Goal: Find specific fact: Find specific fact

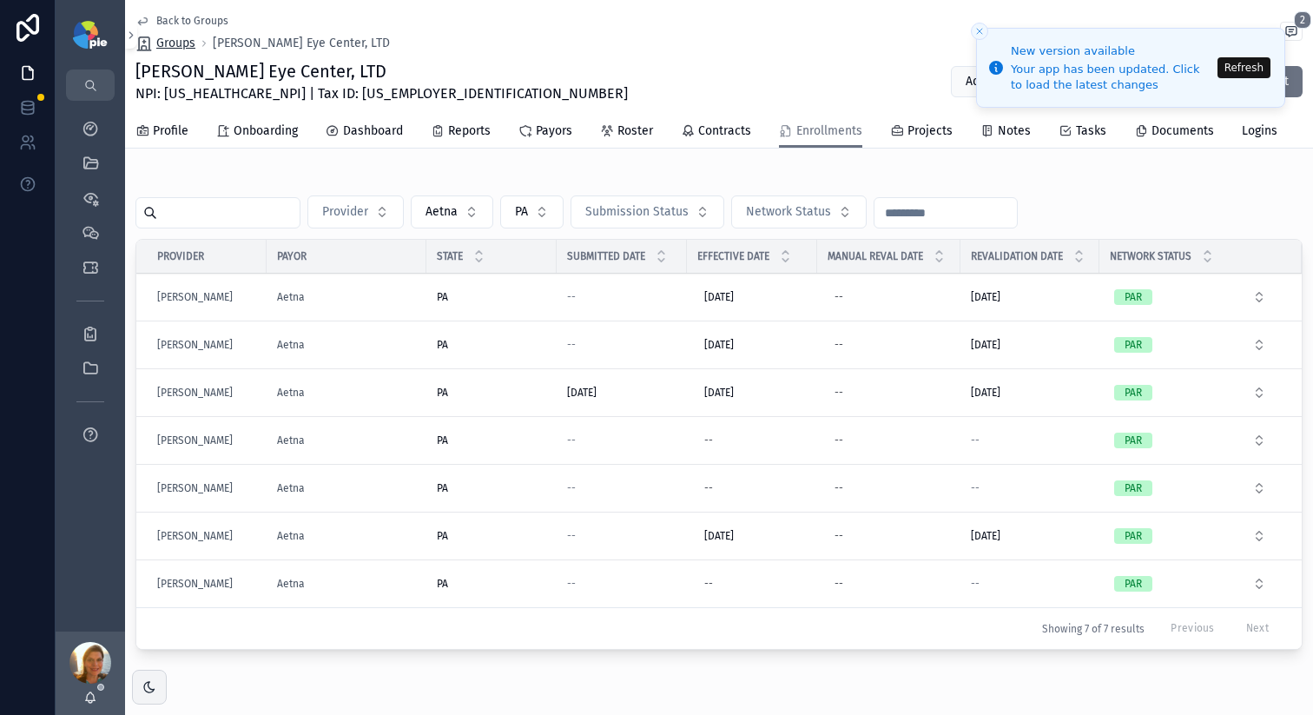
click at [173, 48] on span "Groups" at bounding box center [175, 43] width 39 height 17
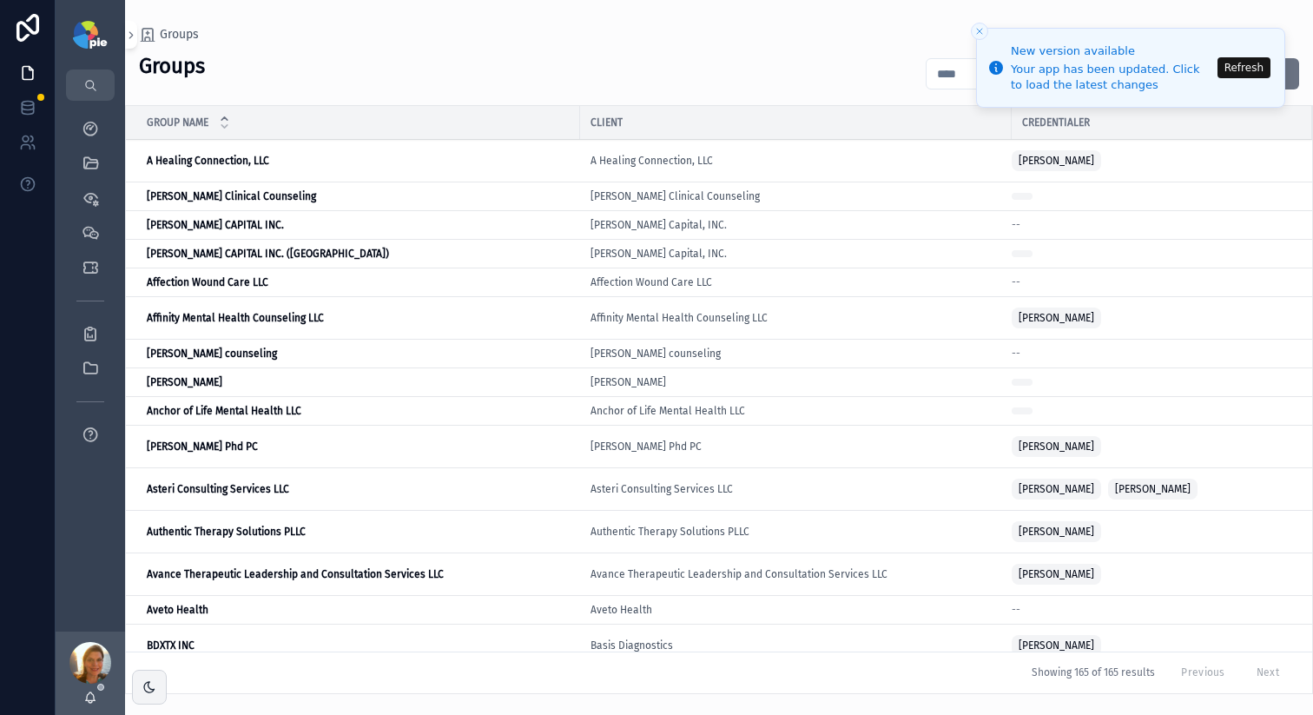
click at [1217, 74] on li "New version available Your app has been updated. Click to load the latest chang…" at bounding box center [1130, 68] width 309 height 80
click at [1223, 74] on button "Refresh" at bounding box center [1244, 67] width 53 height 21
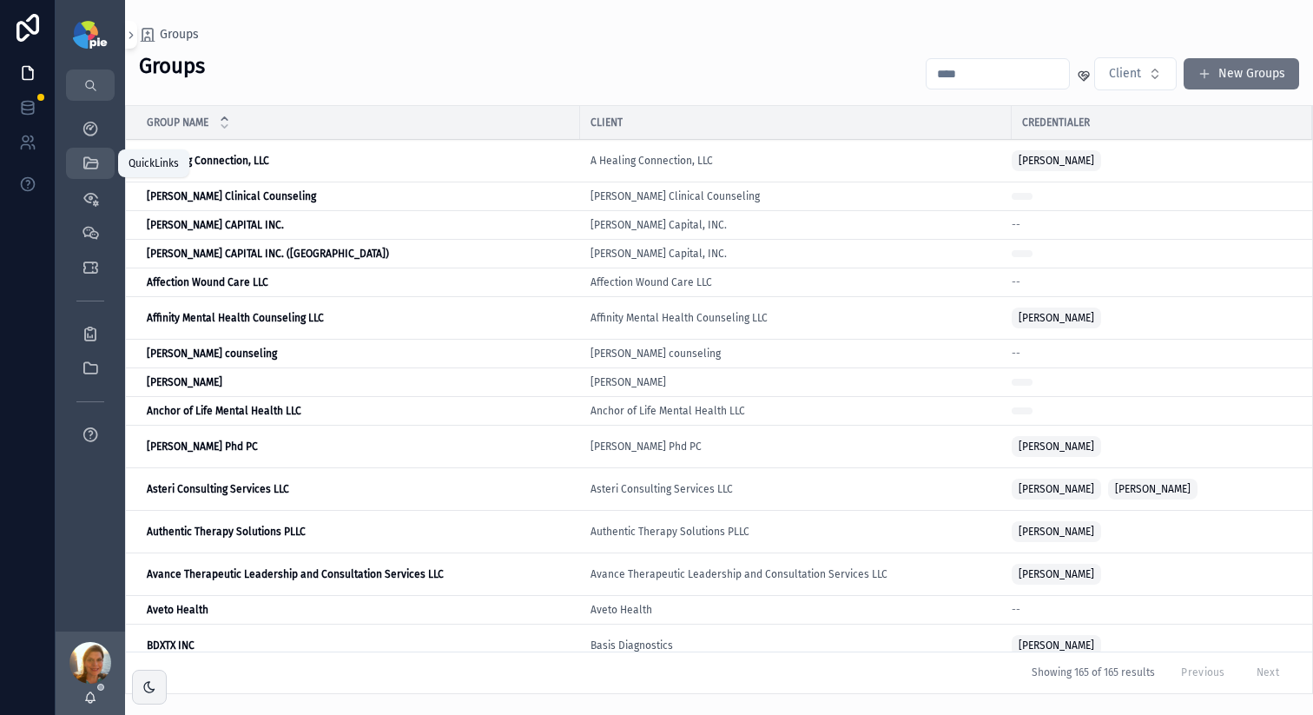
click at [87, 157] on icon "scrollable content" at bounding box center [90, 163] width 17 height 17
click at [101, 163] on div "QuickLinks" at bounding box center [90, 163] width 28 height 28
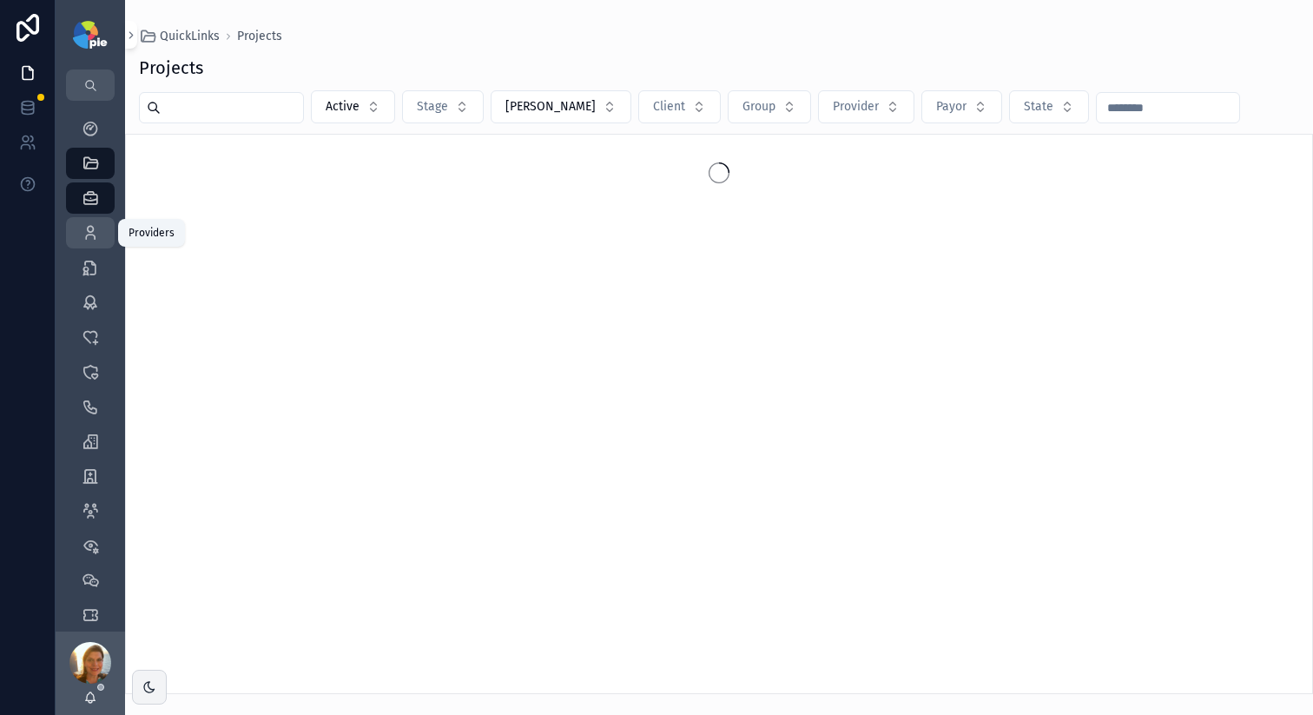
click at [94, 235] on icon "scrollable content" at bounding box center [90, 232] width 17 height 17
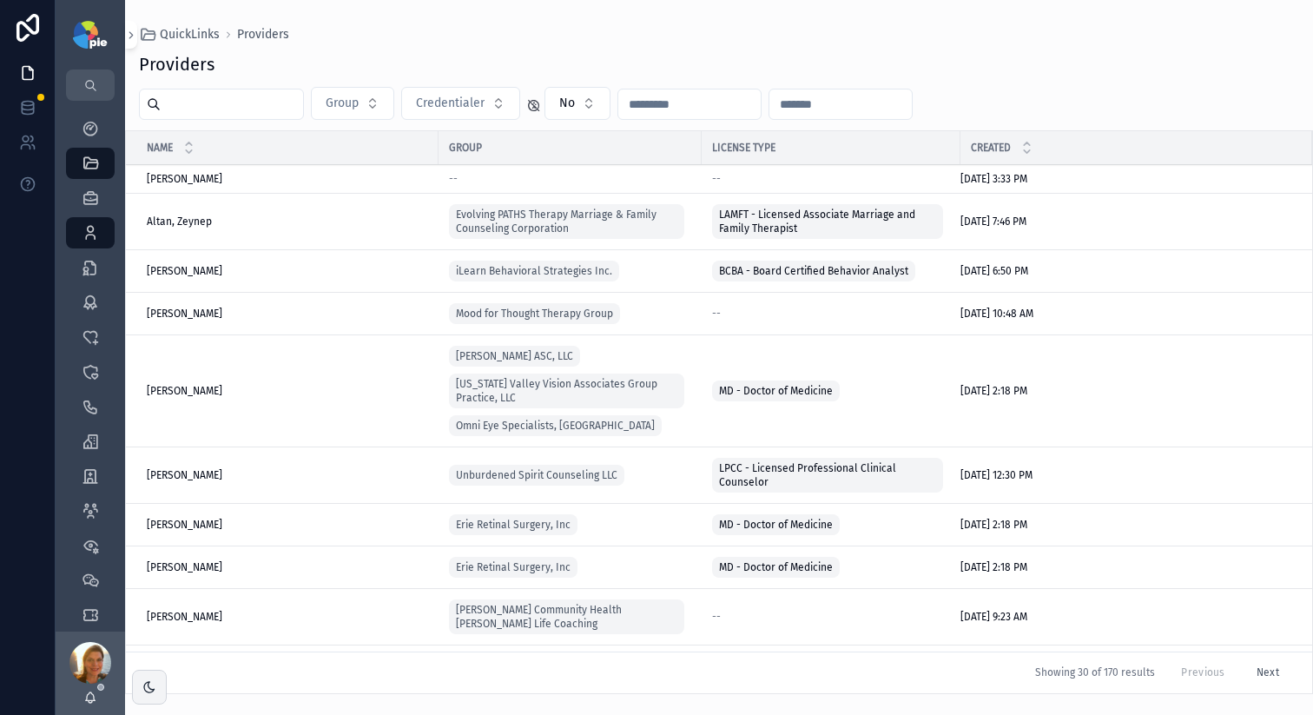
click at [189, 112] on input "scrollable content" at bounding box center [232, 104] width 142 height 24
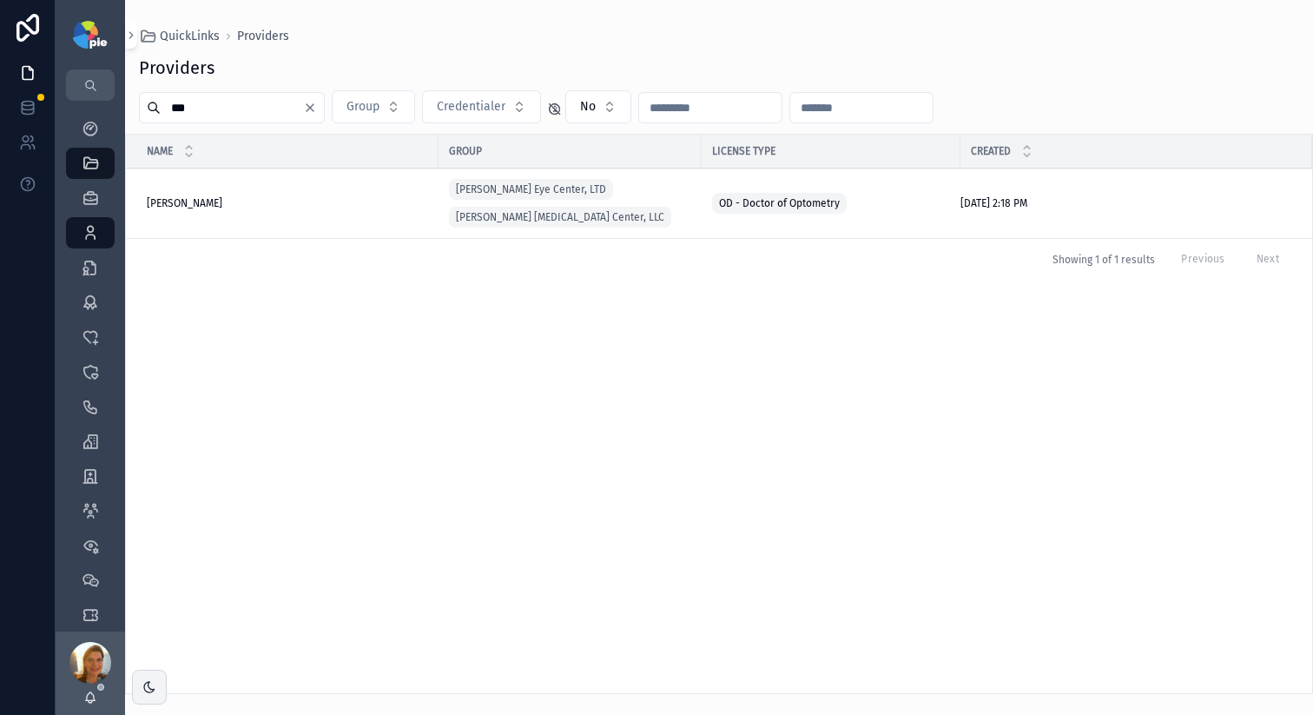
type input "***"
click at [201, 208] on span "Weigel, Shawn" at bounding box center [185, 203] width 76 height 14
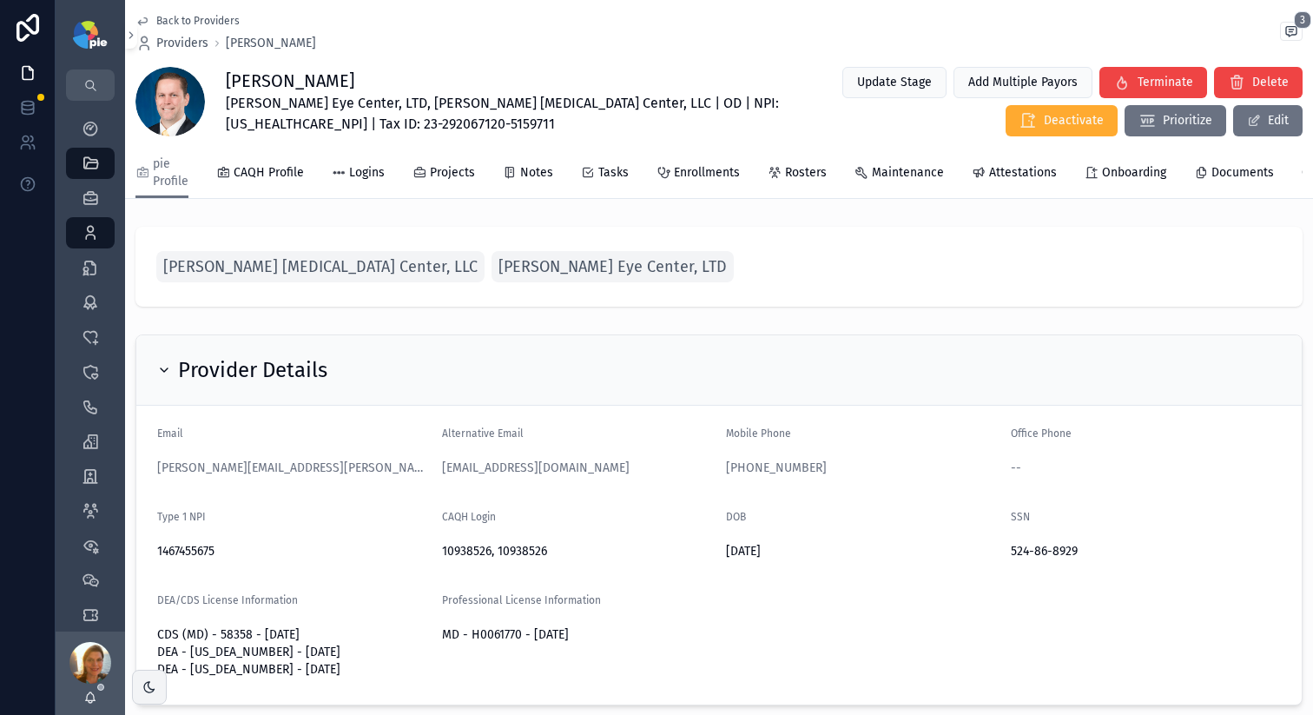
click at [269, 124] on span "Ludwick Eye Center, LTD, Ludwick Laser & Surgery Center, LLC | OD | NPI: 146745…" at bounding box center [511, 114] width 571 height 42
copy span "1467455675"
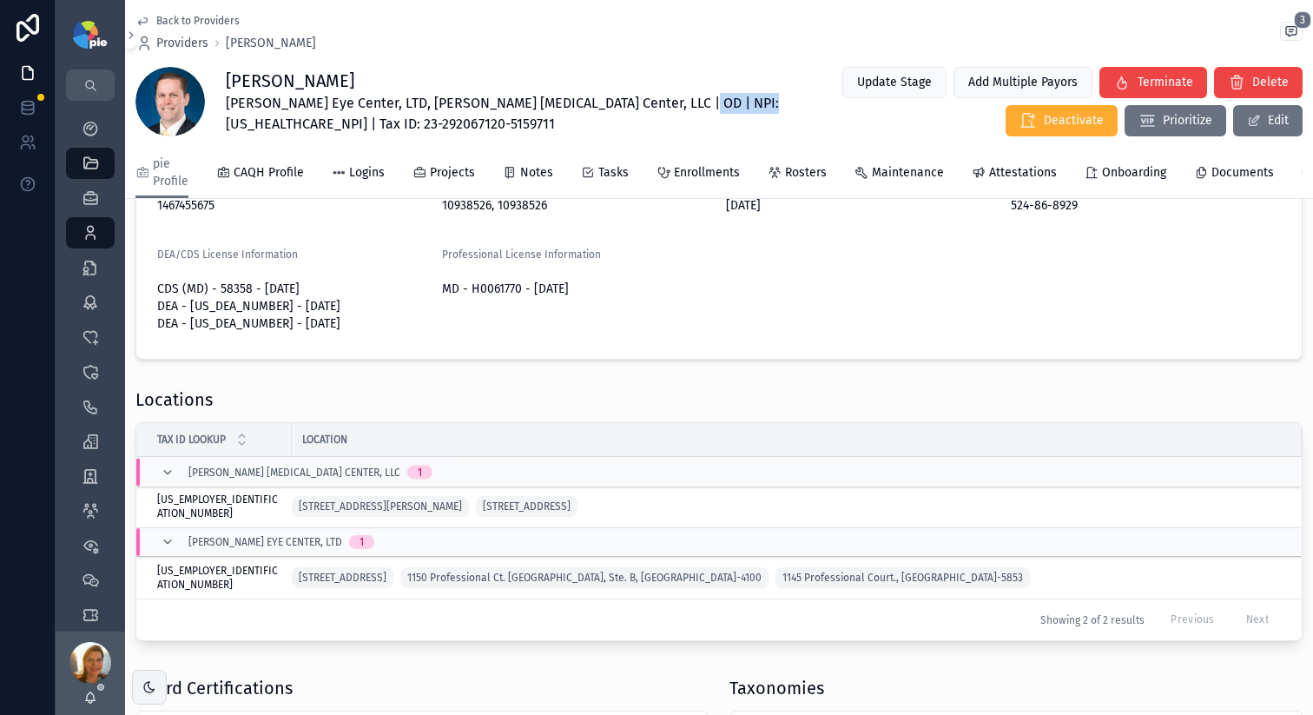
scroll to position [371, 0]
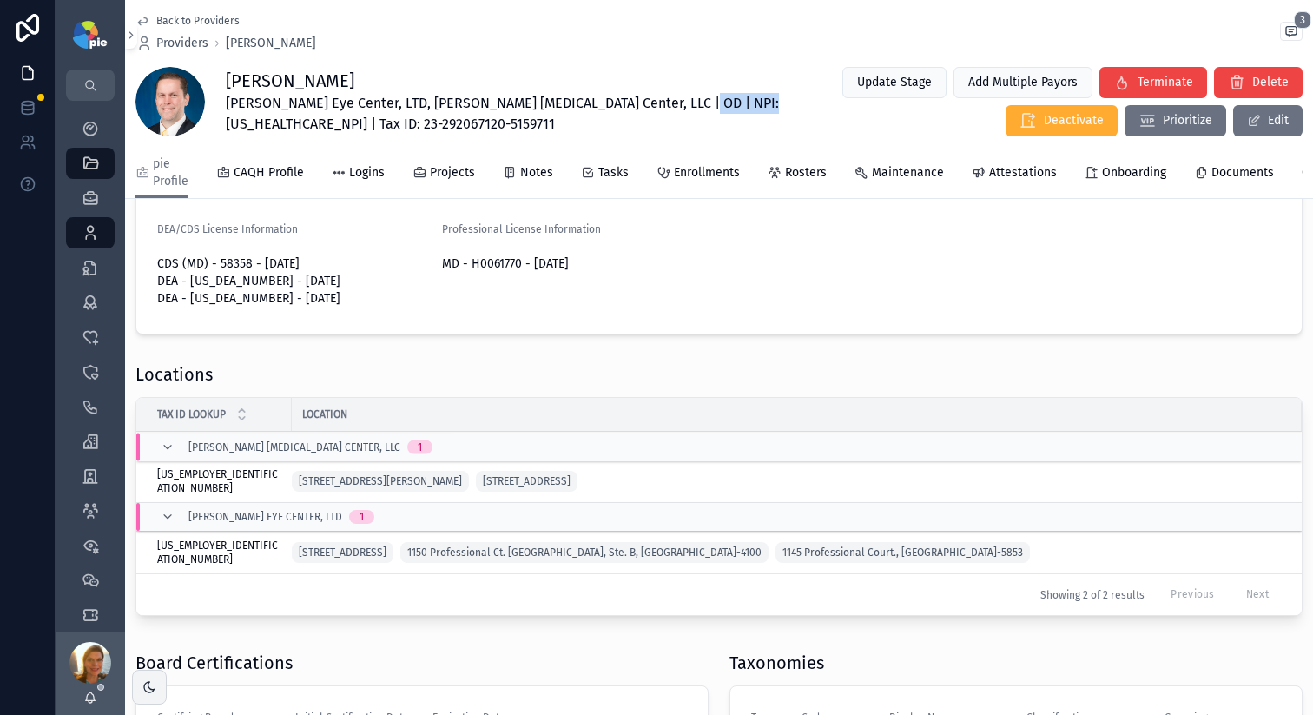
copy span "1467455675"
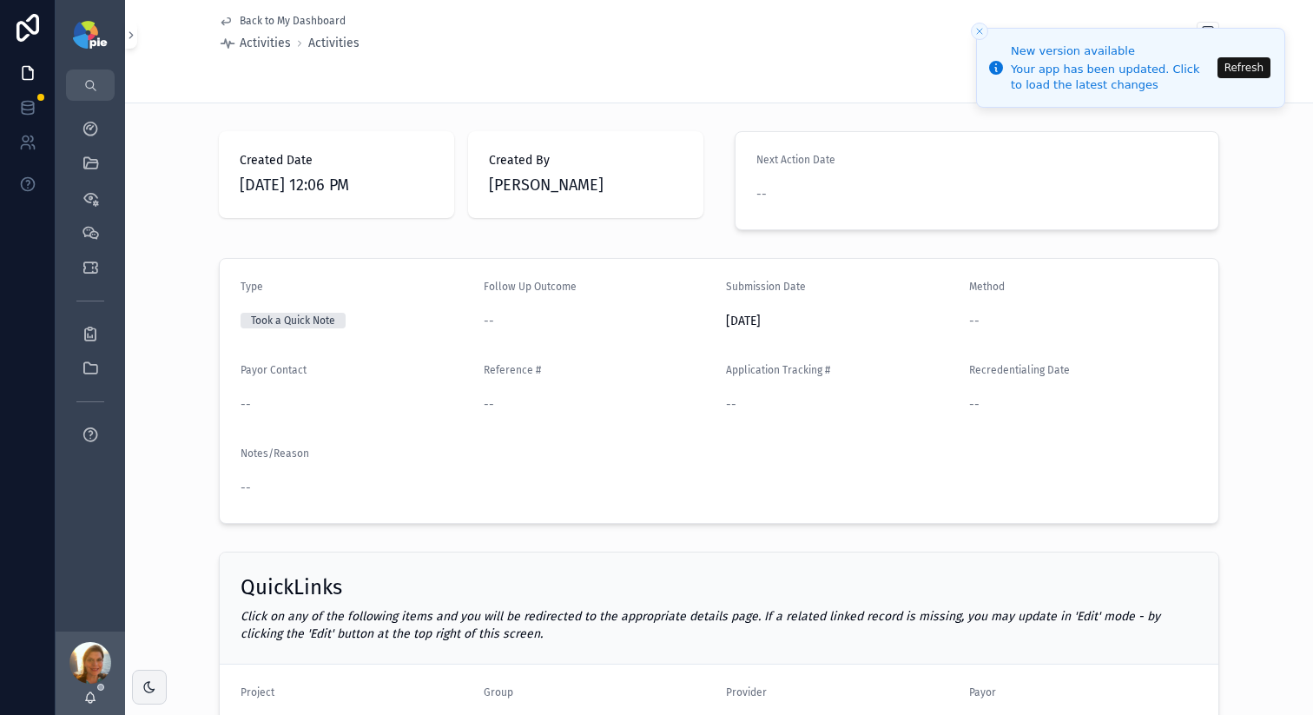
click at [1233, 68] on button "Refresh" at bounding box center [1244, 67] width 53 height 21
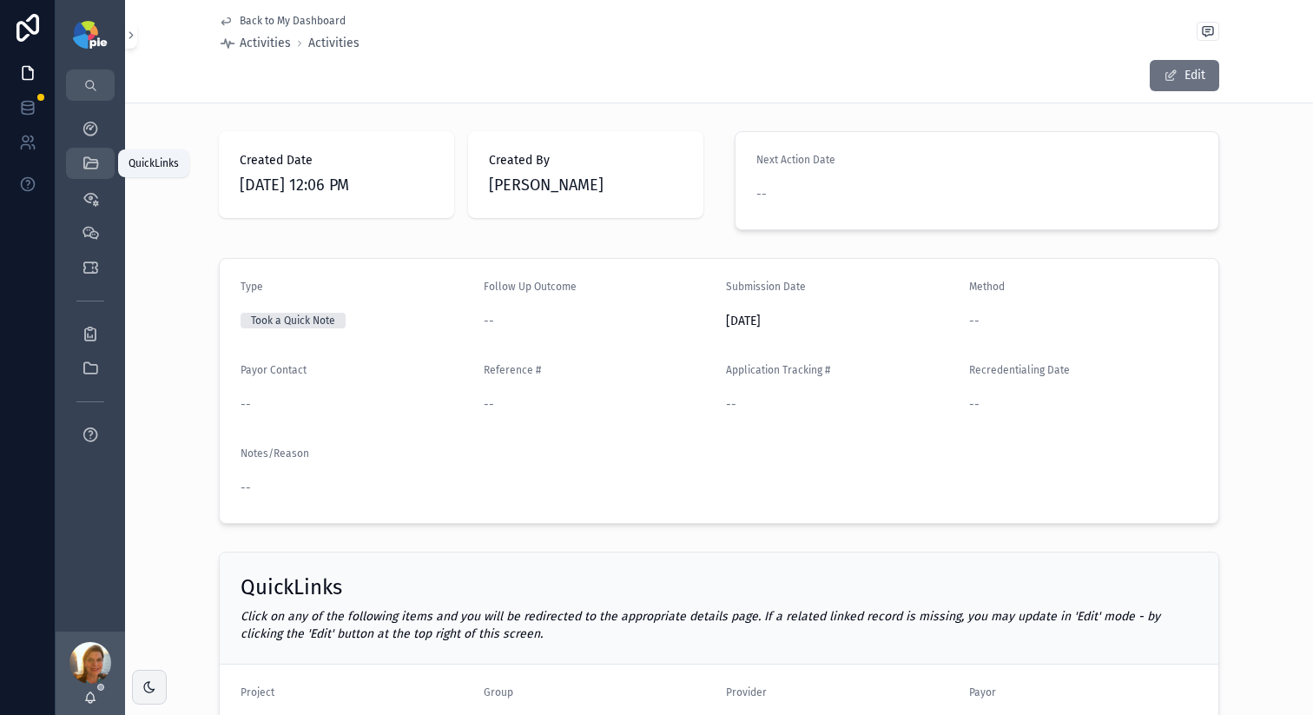
click at [91, 151] on div "QuickLinks" at bounding box center [90, 163] width 28 height 28
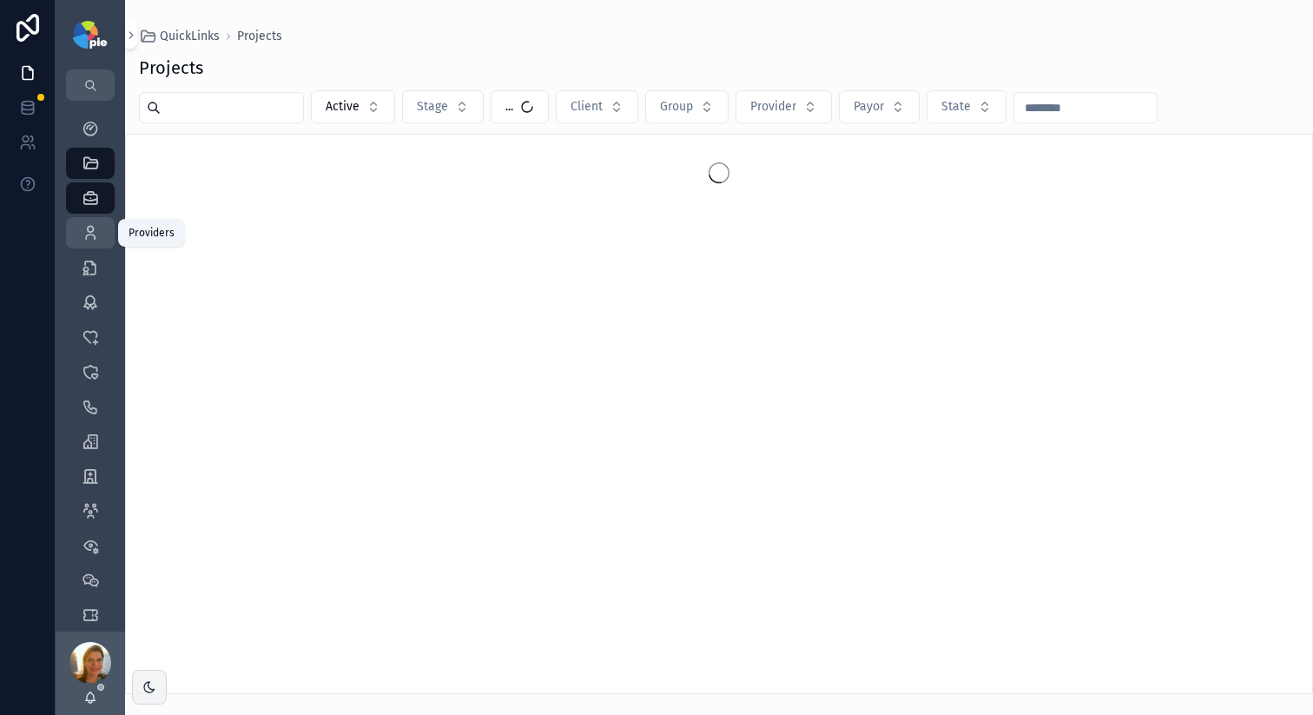
click at [94, 237] on icon "scrollable content" at bounding box center [90, 232] width 17 height 17
drag, startPoint x: 201, startPoint y: 116, endPoint x: 204, endPoint y: 107, distance: 10.2
click at [201, 116] on input "scrollable content" at bounding box center [232, 108] width 142 height 24
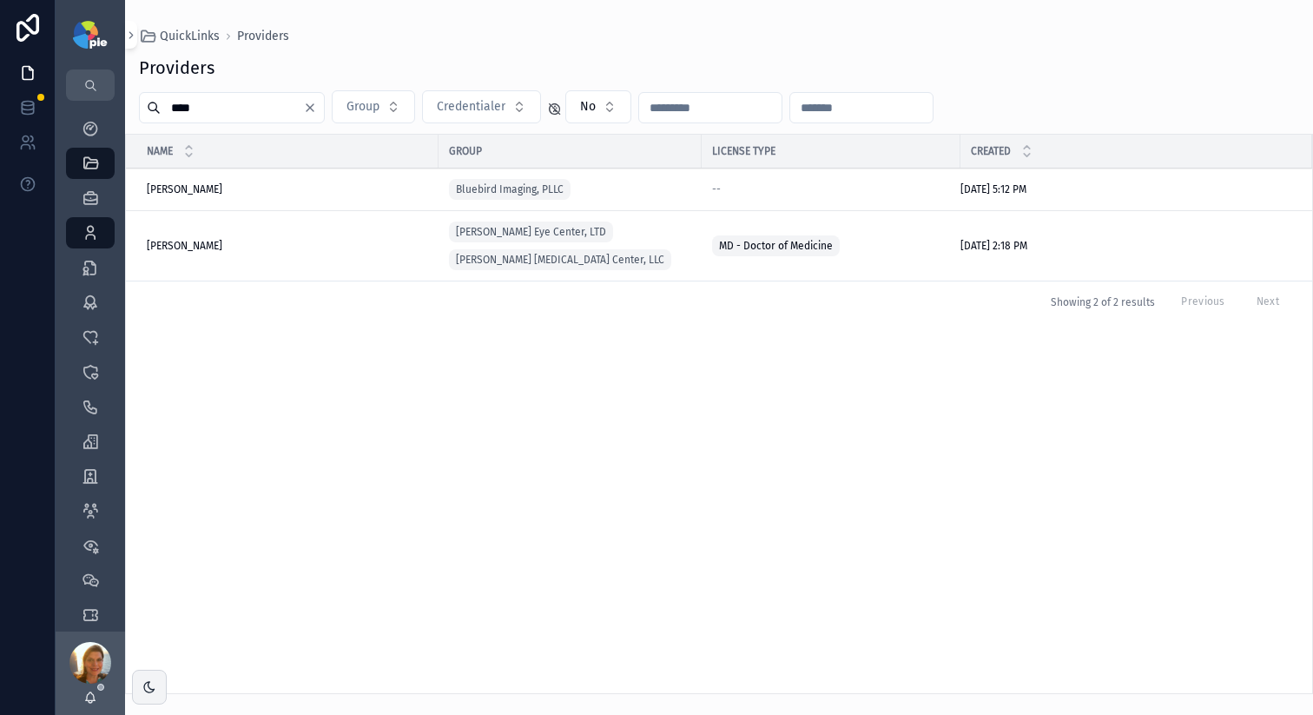
type input "****"
click at [206, 248] on span "Nguyen, Thanh" at bounding box center [185, 246] width 76 height 14
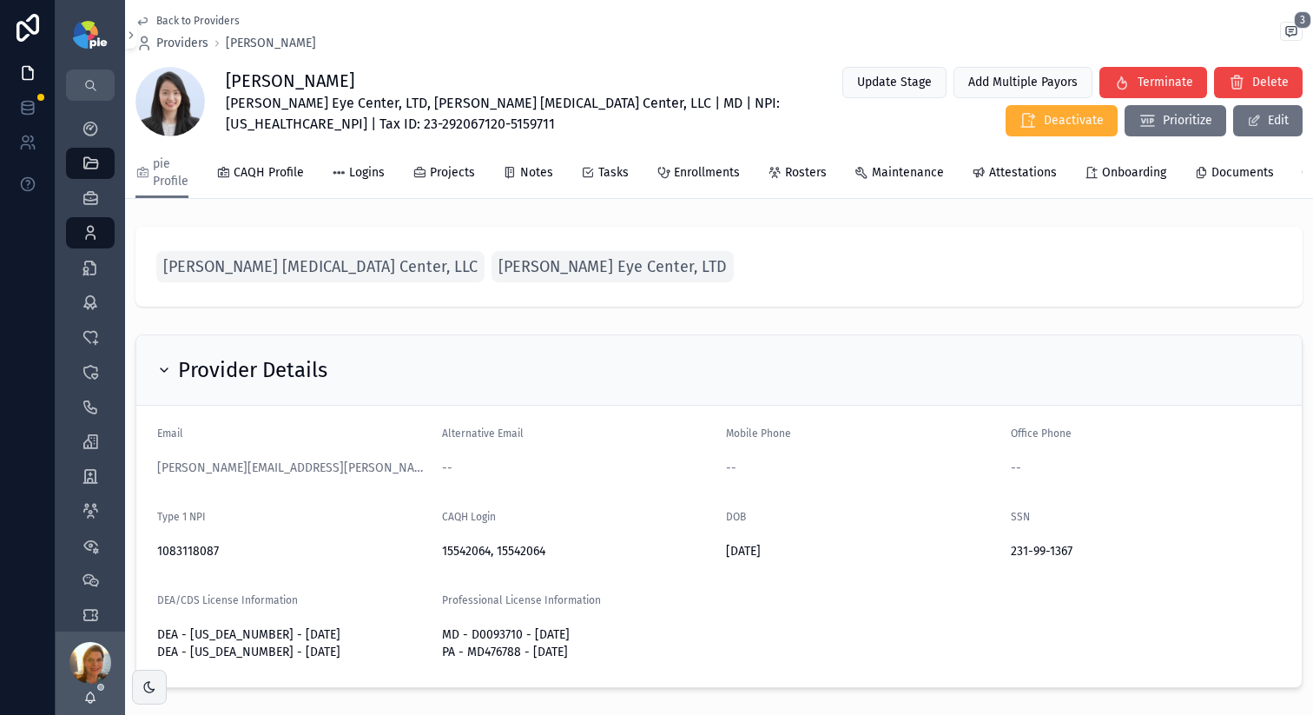
click at [241, 83] on h1 "[PERSON_NAME]" at bounding box center [511, 81] width 571 height 24
click at [400, 89] on h1 "[PERSON_NAME]" at bounding box center [511, 81] width 571 height 24
drag, startPoint x: 301, startPoint y: 74, endPoint x: 210, endPoint y: 71, distance: 90.4
click at [210, 71] on div "Thanh Nguyen Ludwick Eye Center, LTD, Ludwick Laser & Surgery Center, LLC | MD …" at bounding box center [719, 101] width 1167 height 71
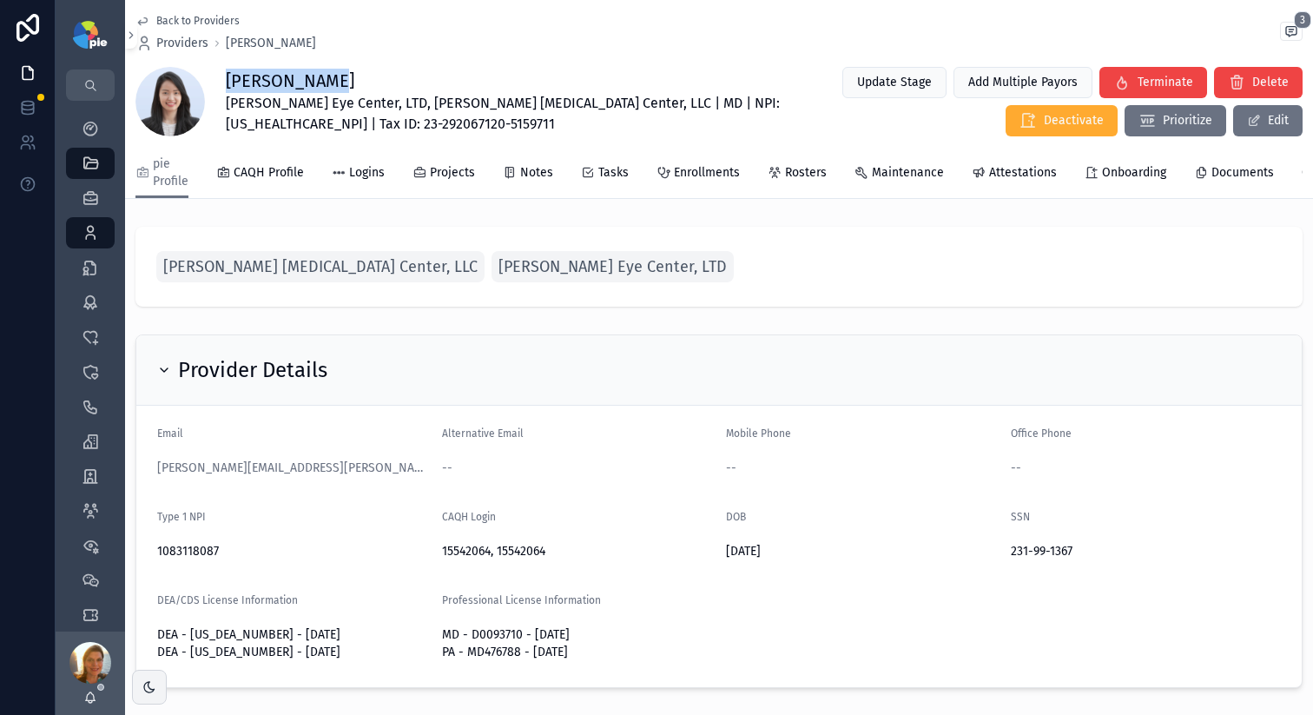
copy div "[PERSON_NAME]"
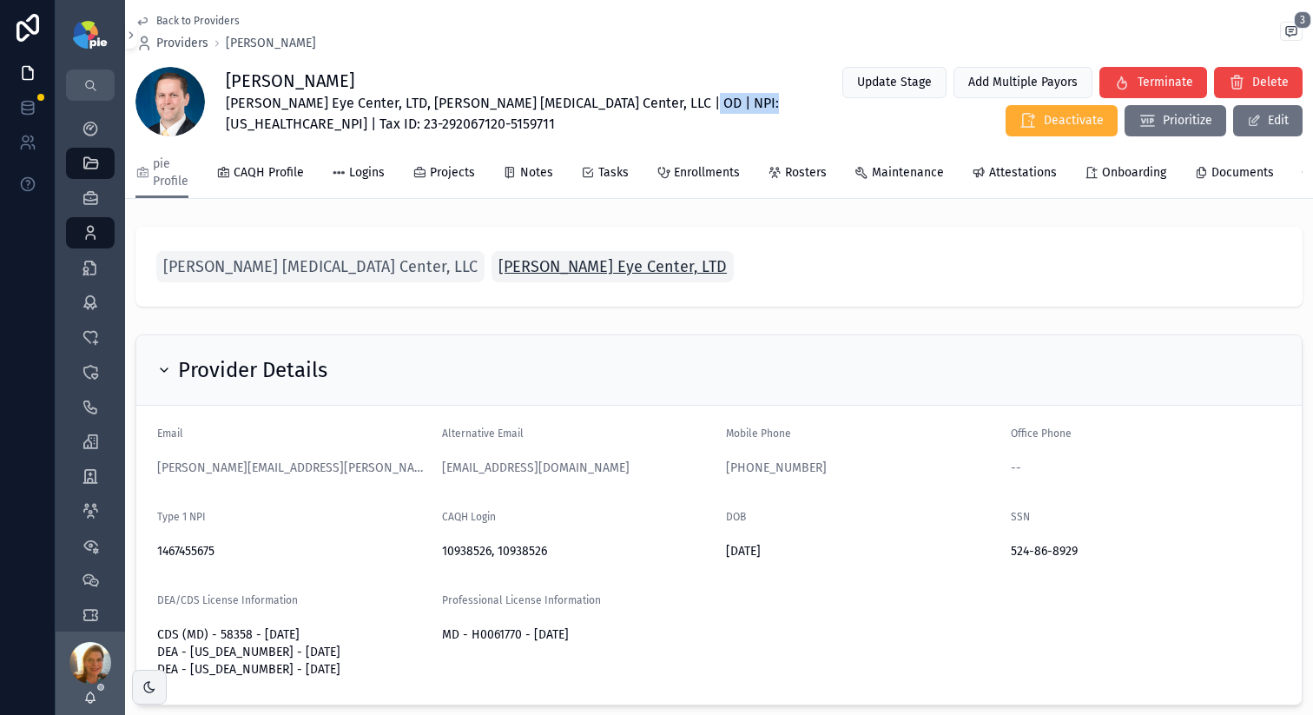
click at [499, 279] on span "[PERSON_NAME] Eye Center, LTD" at bounding box center [613, 267] width 228 height 24
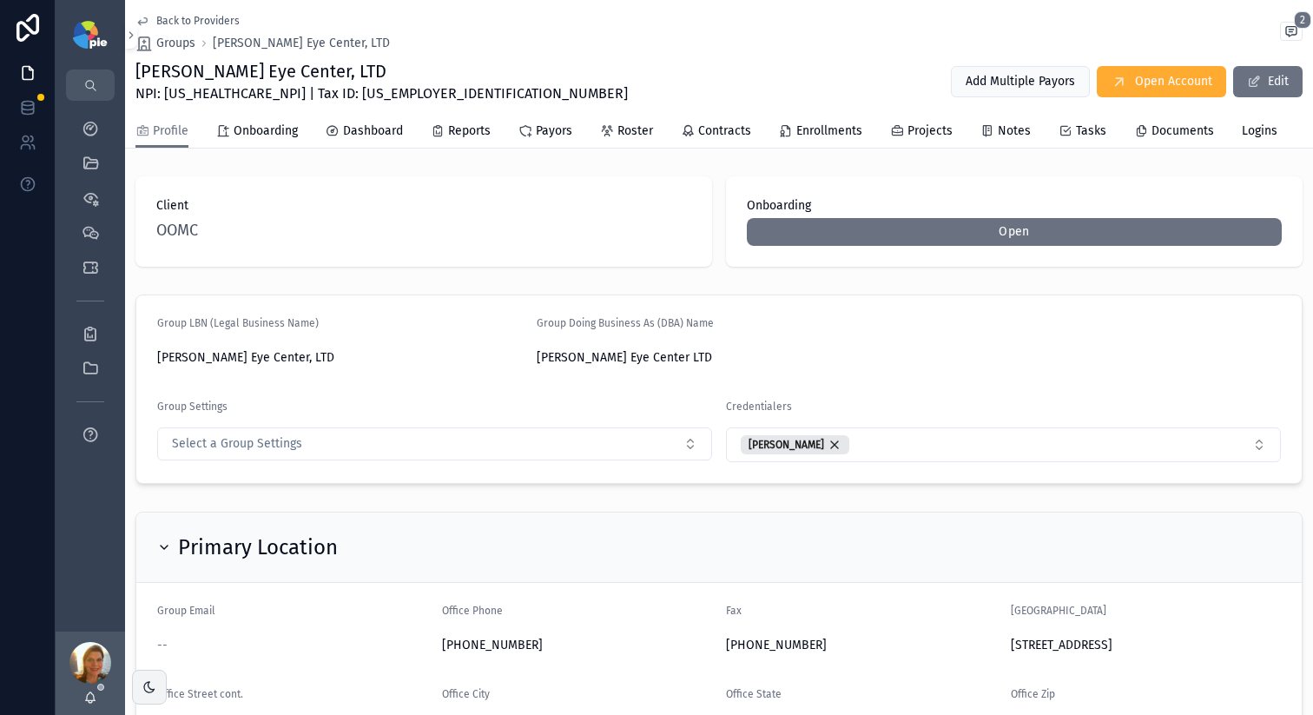
click at [214, 97] on span "NPI: 1063499531 | Tax ID: 23-2920671" at bounding box center [382, 93] width 493 height 21
copy span "1063499531"
click at [86, 142] on div "My Dashboard" at bounding box center [90, 129] width 28 height 28
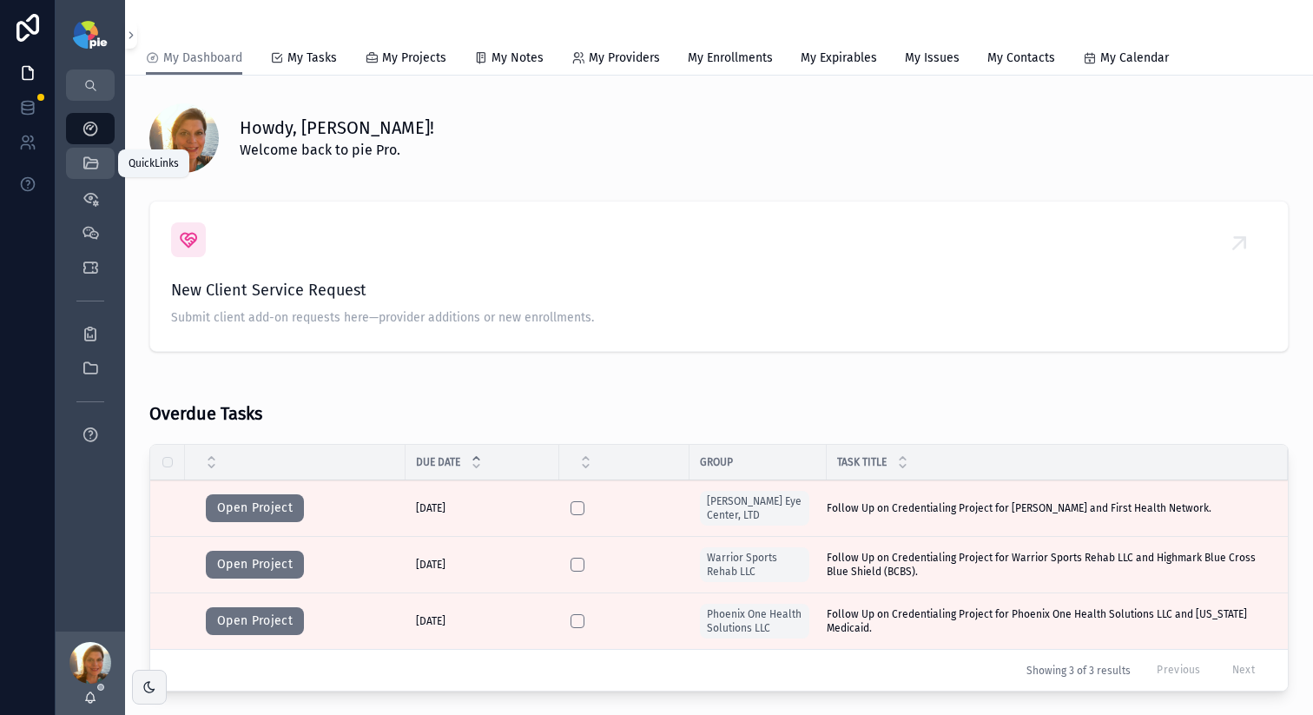
click at [101, 175] on div "QuickLinks" at bounding box center [90, 163] width 28 height 28
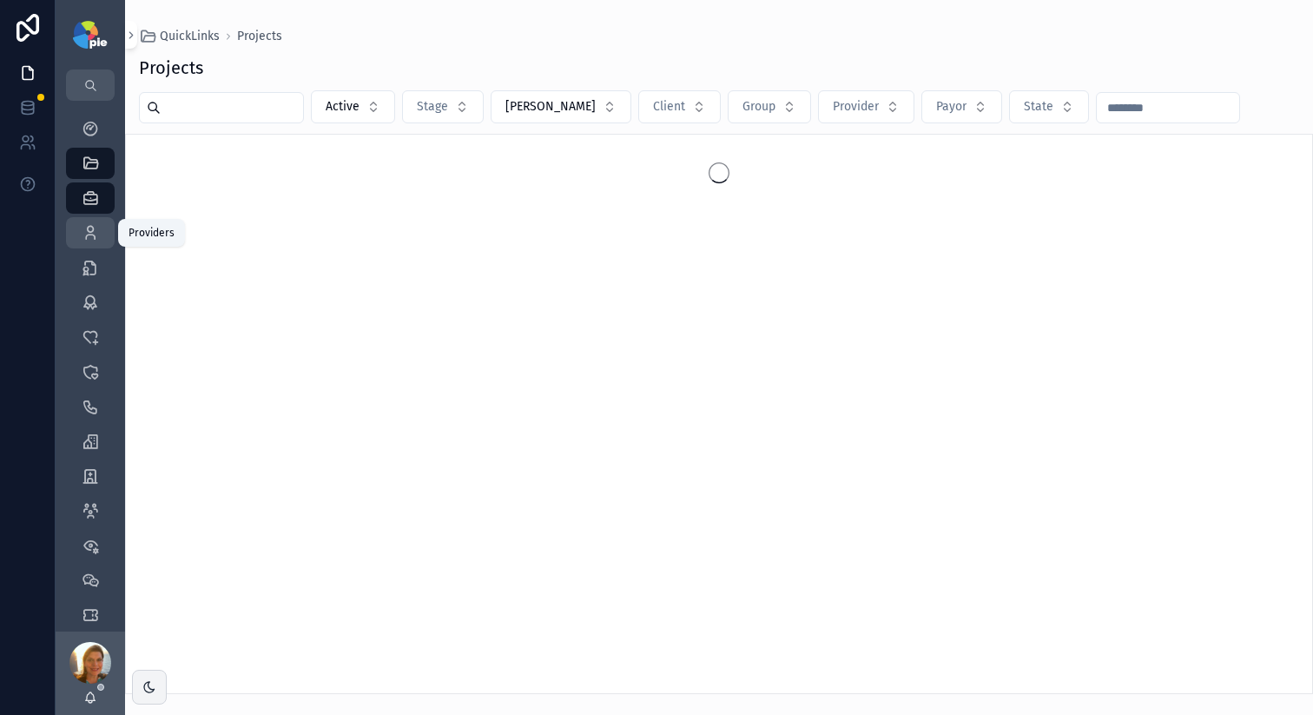
click at [88, 237] on icon "scrollable content" at bounding box center [90, 232] width 17 height 17
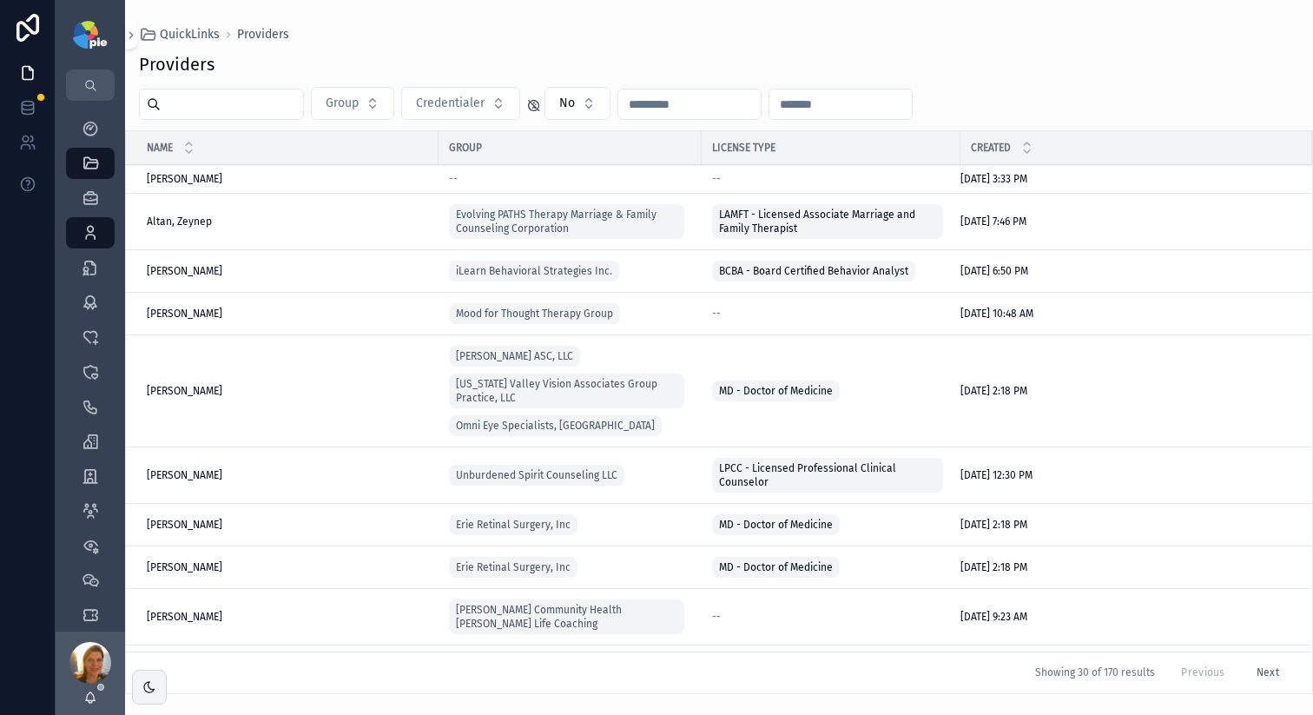
click at [257, 104] on input "scrollable content" at bounding box center [232, 104] width 142 height 24
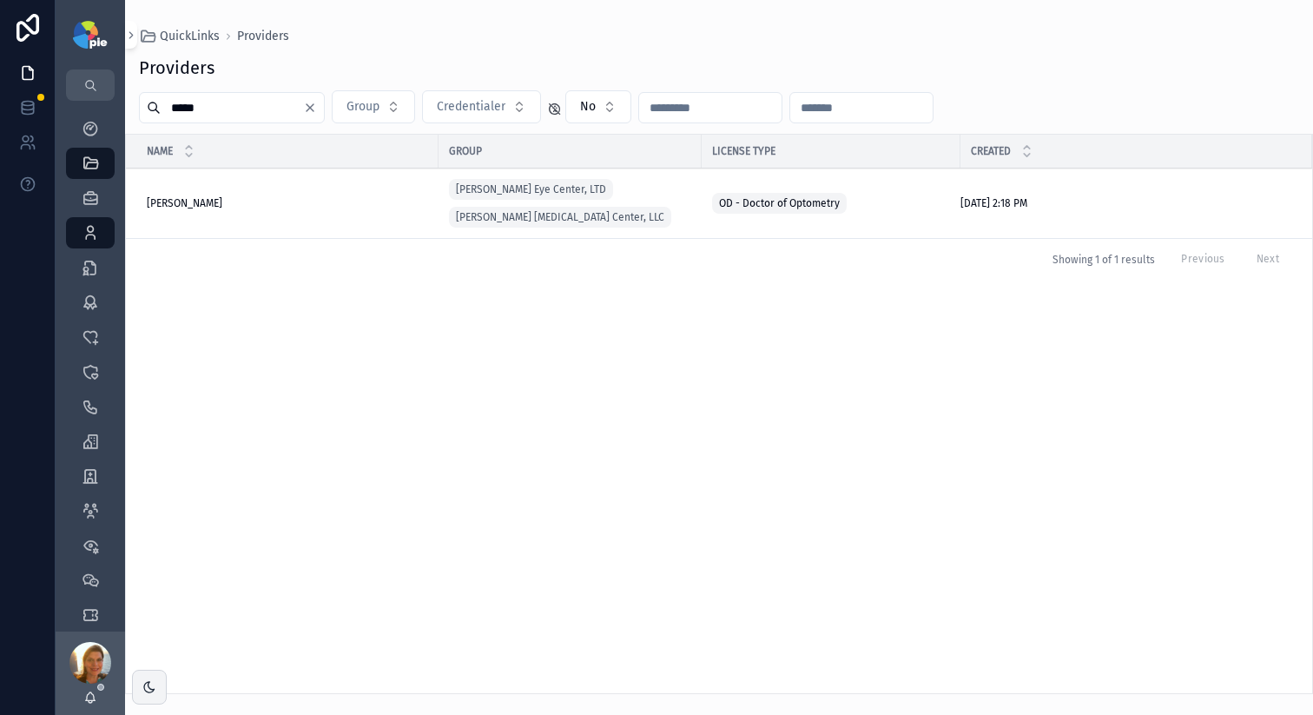
type input "*****"
click at [198, 208] on span "Weigel, Shawn" at bounding box center [185, 203] width 76 height 14
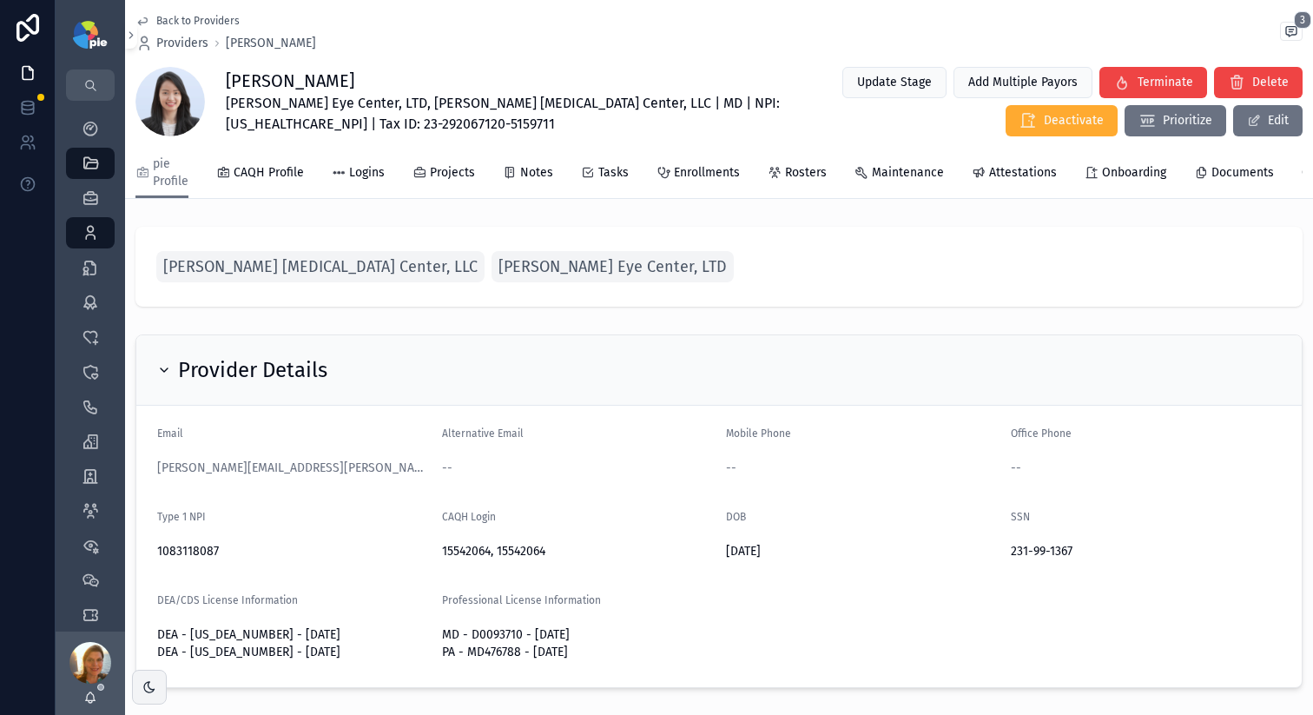
click at [274, 123] on span "[PERSON_NAME] Eye Center, LTD, [PERSON_NAME] [MEDICAL_DATA] Center, LLC | MD | …" at bounding box center [511, 114] width 571 height 42
copy span "1083118087"
